Goal: Task Accomplishment & Management: Use online tool/utility

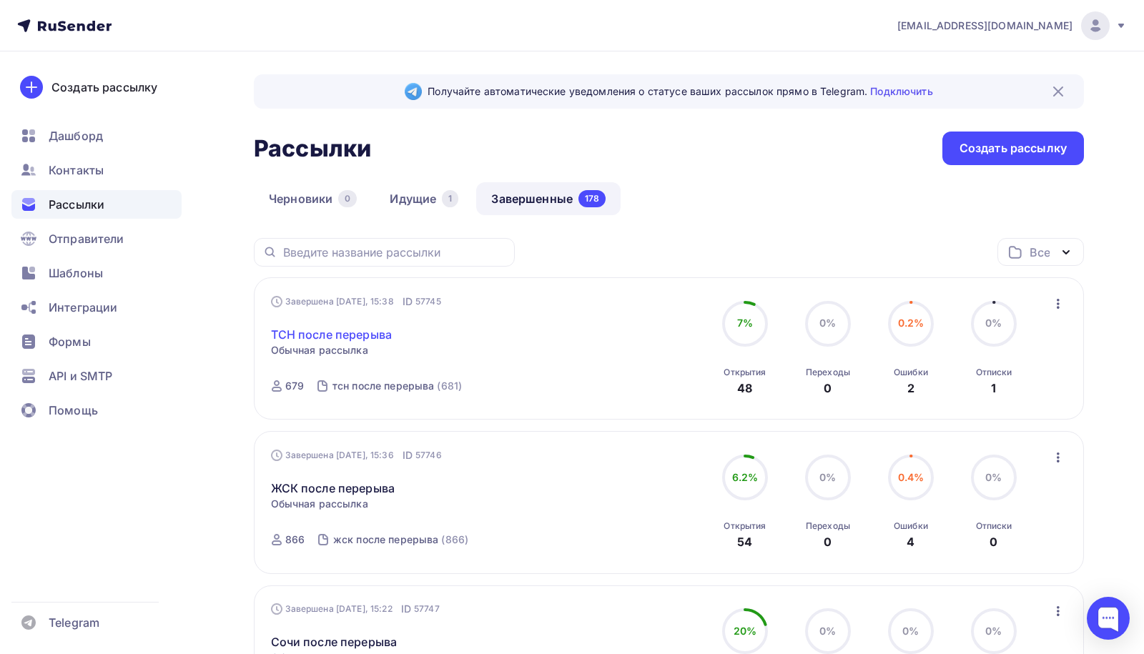
click at [335, 333] on link "ТСН после перерыва" at bounding box center [332, 334] width 122 height 17
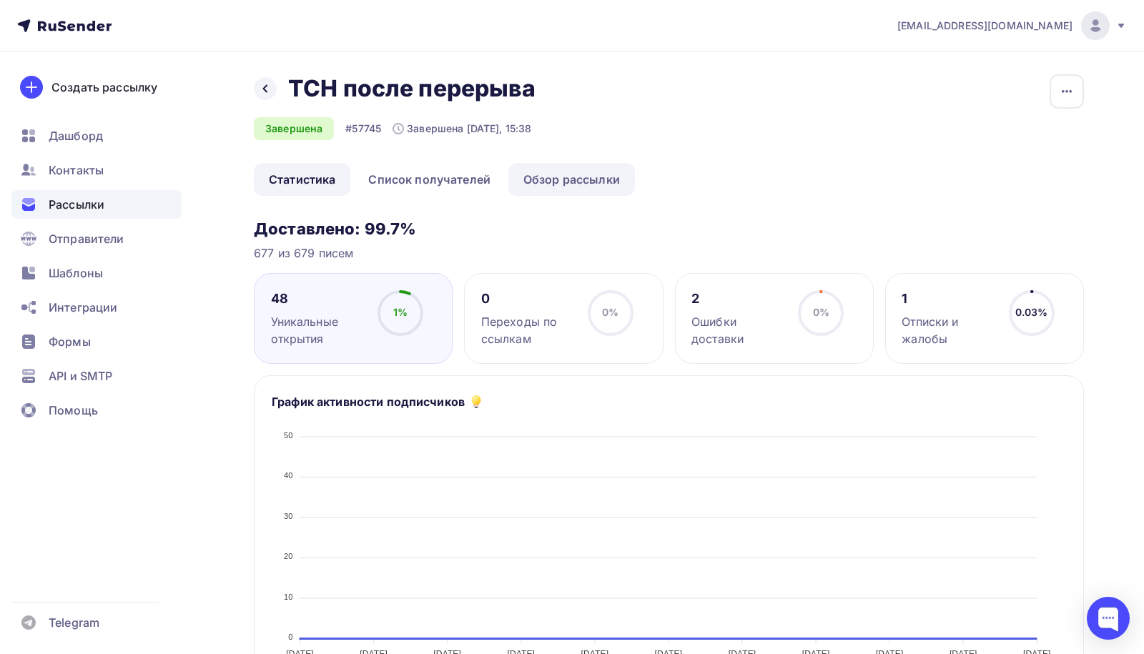
click at [542, 185] on link "Обзор рассылки" at bounding box center [572, 179] width 127 height 33
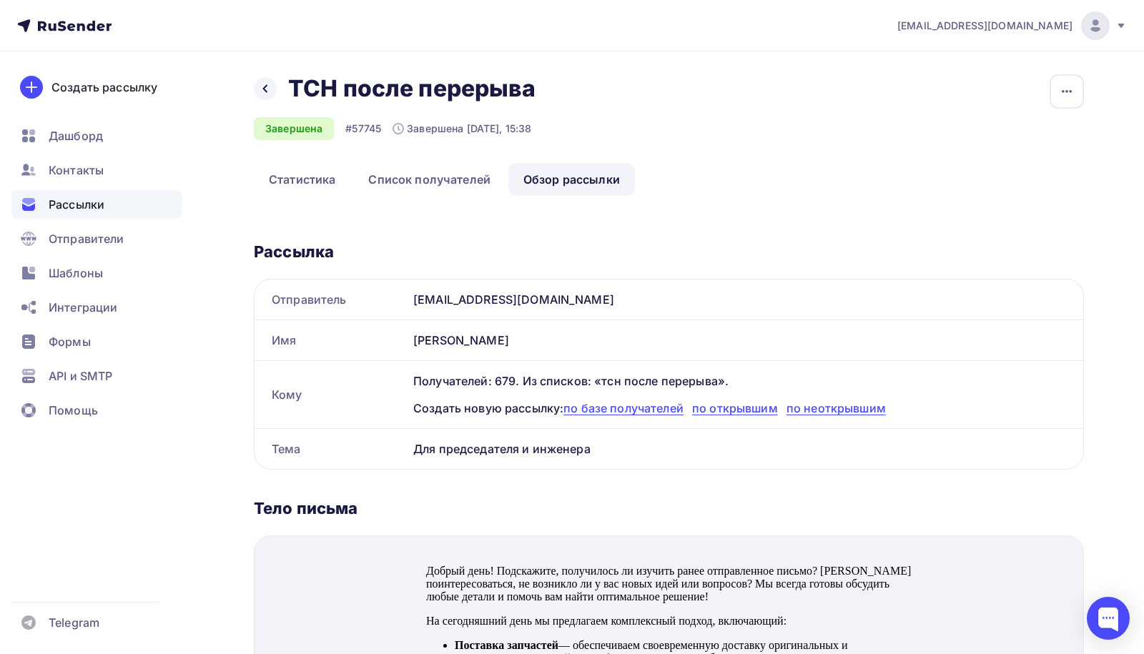
drag, startPoint x: 536, startPoint y: 300, endPoint x: 395, endPoint y: 301, distance: 140.9
click at [394, 301] on div "Отправитель [EMAIL_ADDRESS][DOMAIN_NAME]" at bounding box center [669, 300] width 829 height 40
copy div "Отправитель [EMAIL_ADDRESS][DOMAIN_NAME]"
